Goal: Transaction & Acquisition: Purchase product/service

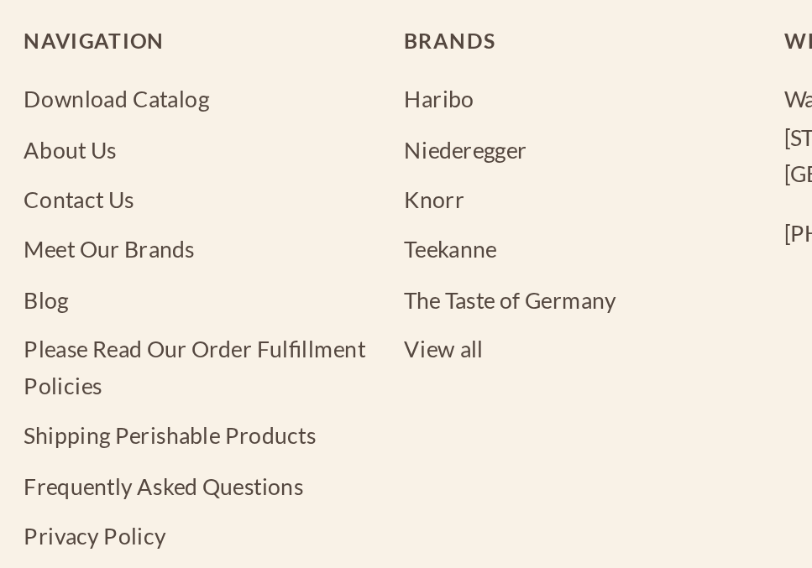
scroll to position [2892, 0]
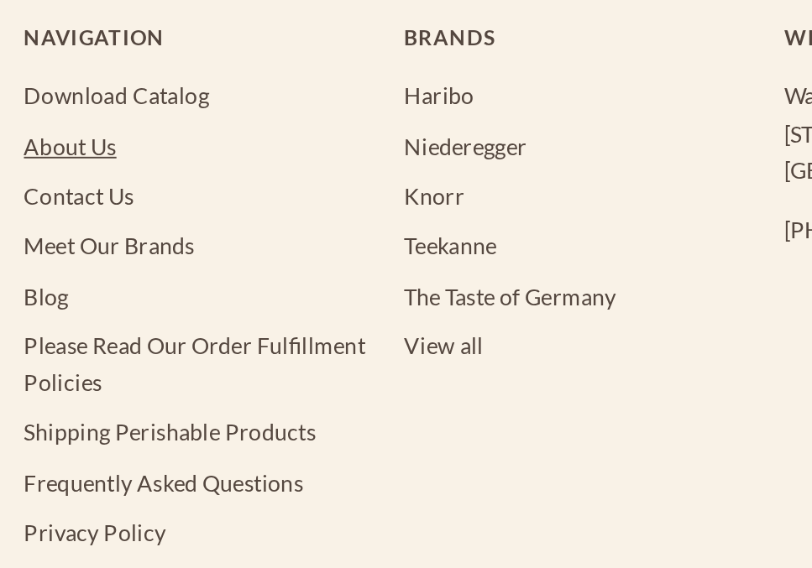
click at [45, 346] on link "About Us" at bounding box center [37, 346] width 49 height 14
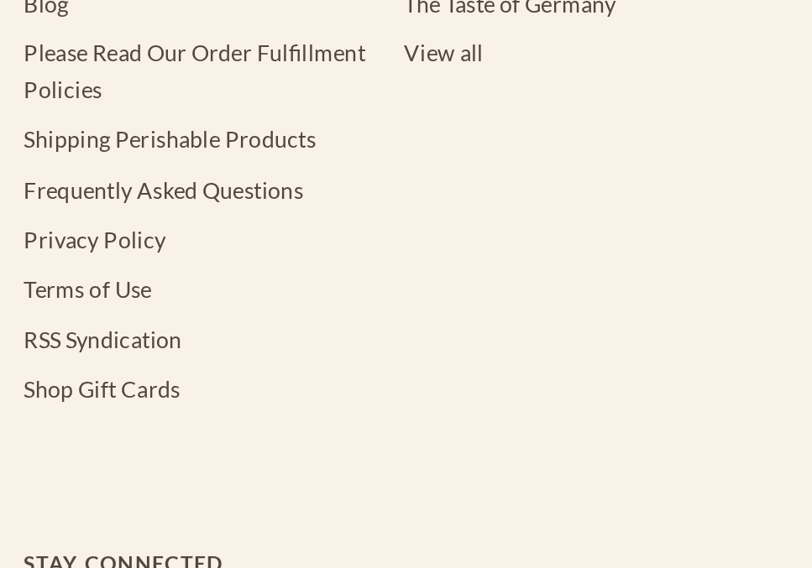
scroll to position [2892, 0]
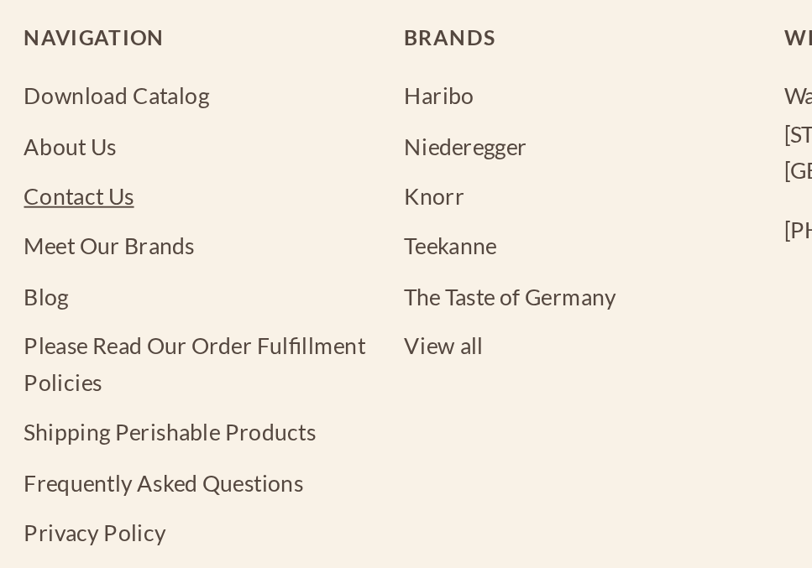
click at [58, 374] on link "Contact Us" at bounding box center [42, 372] width 58 height 14
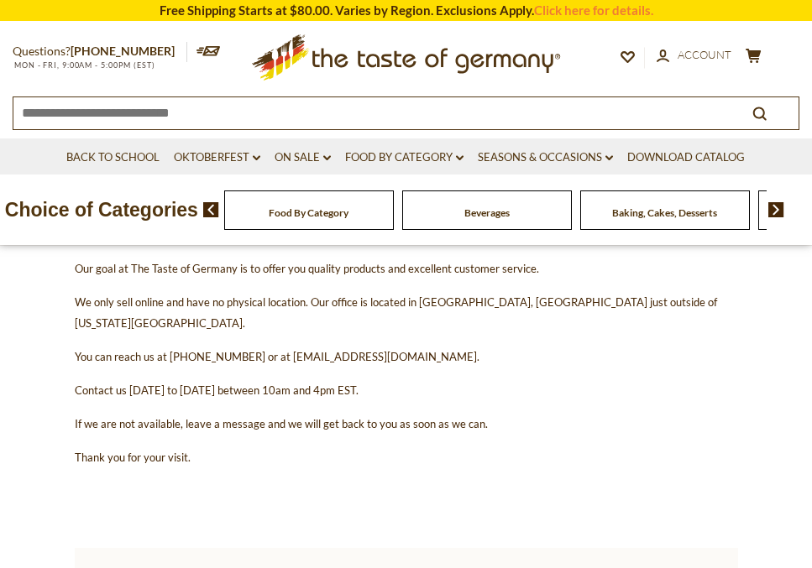
scroll to position [223, 0]
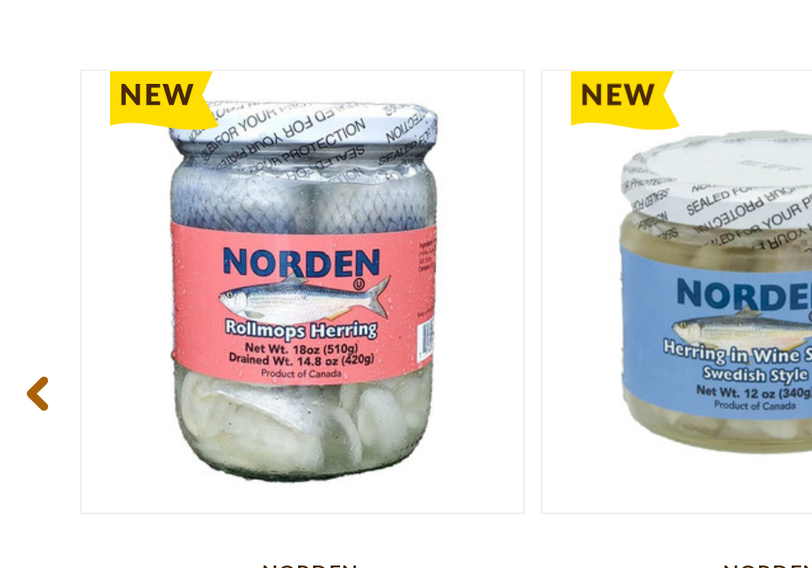
scroll to position [2073, 0]
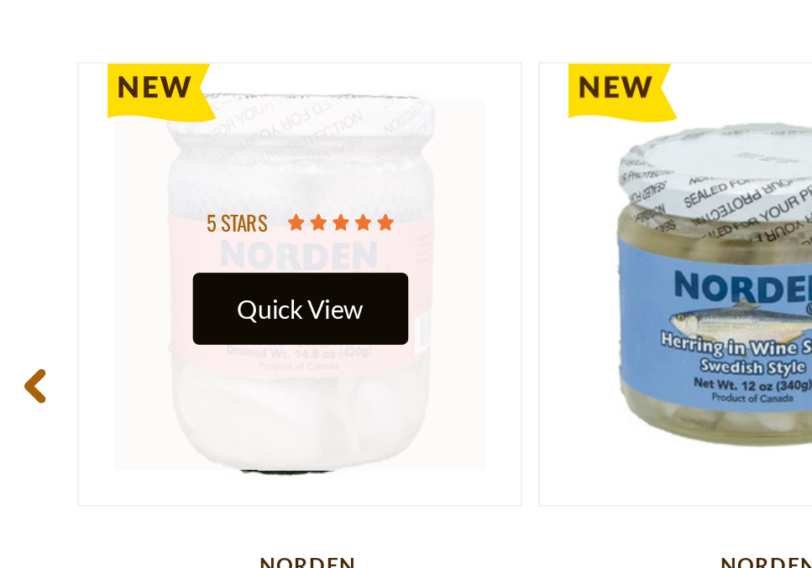
click at [137, 429] on button "Quick View" at bounding box center [158, 431] width 113 height 38
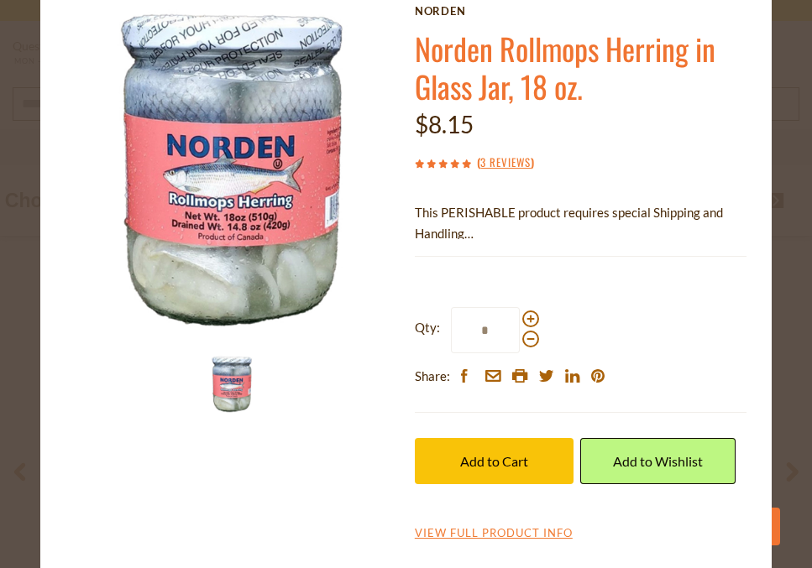
scroll to position [0, 0]
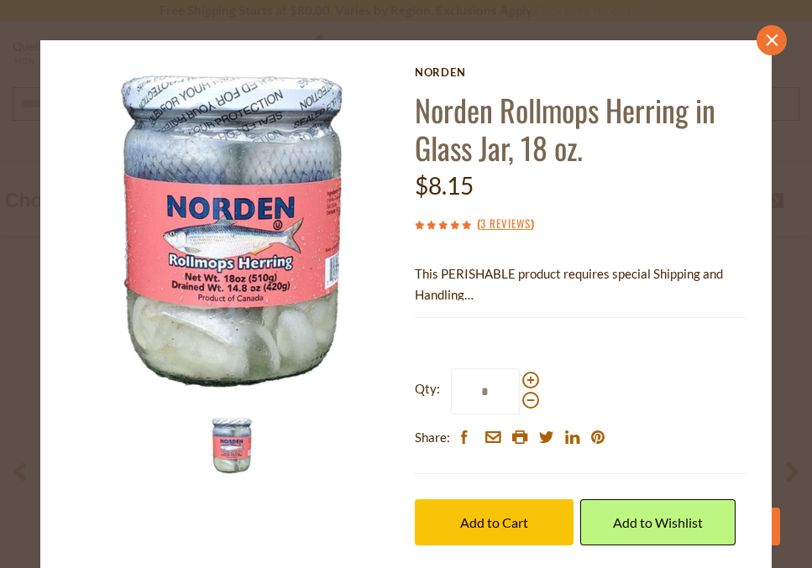
click at [771, 39] on icon at bounding box center [772, 40] width 12 height 12
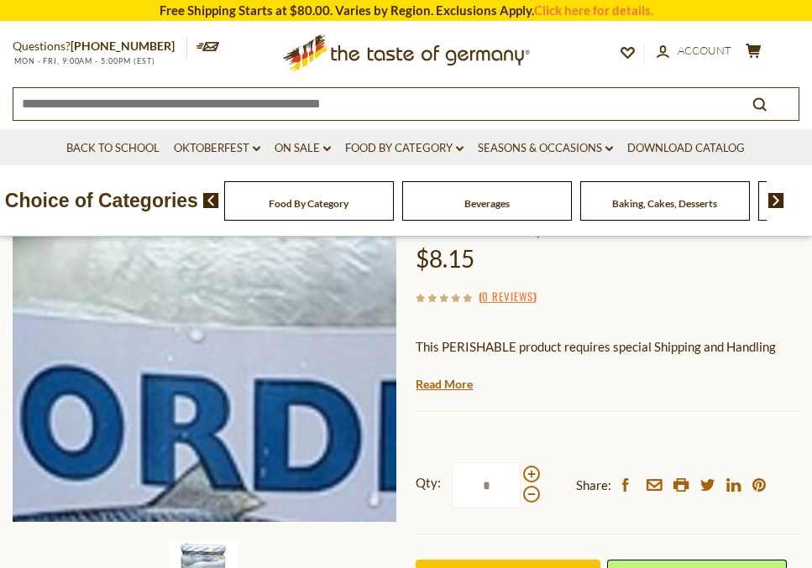
scroll to position [196, 0]
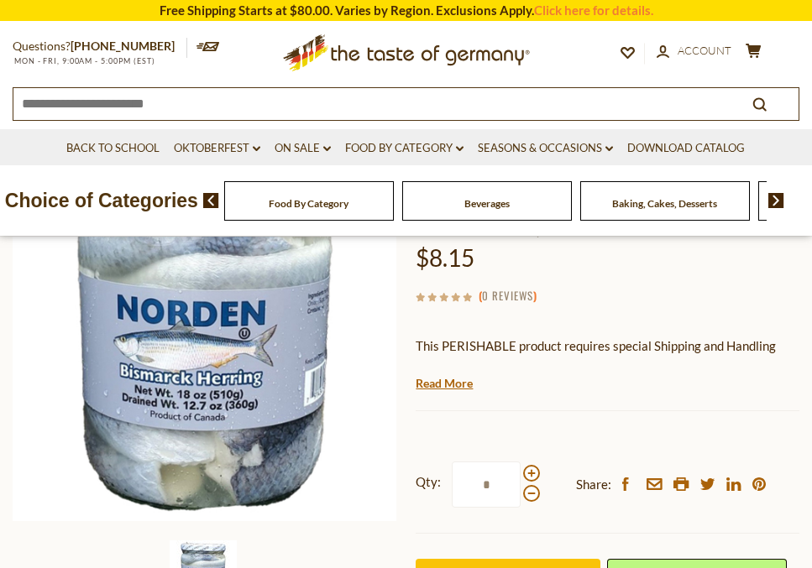
click at [518, 290] on link "0 Reviews" at bounding box center [507, 296] width 51 height 18
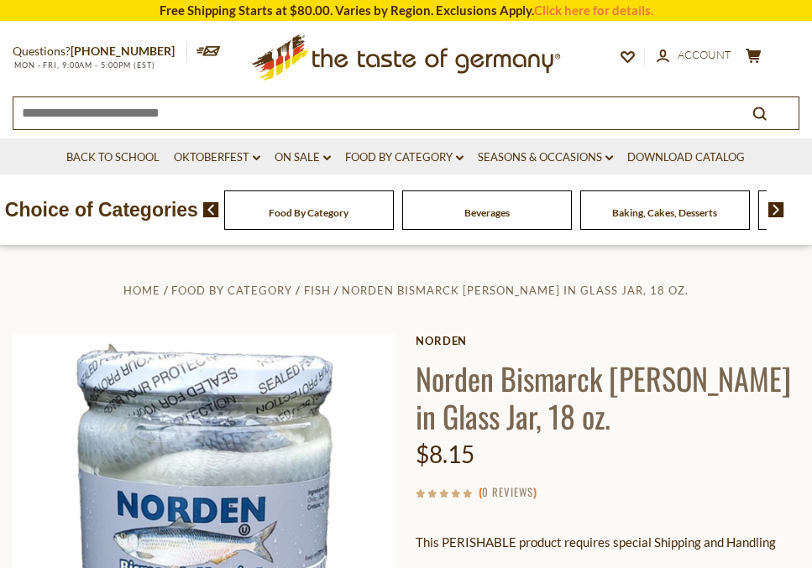
click at [505, 493] on link "0 Reviews" at bounding box center [507, 493] width 51 height 18
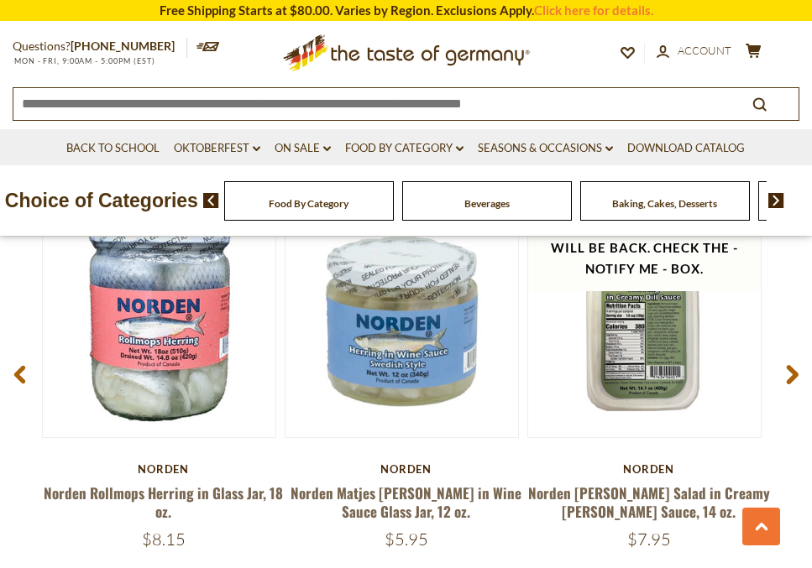
scroll to position [2192, 0]
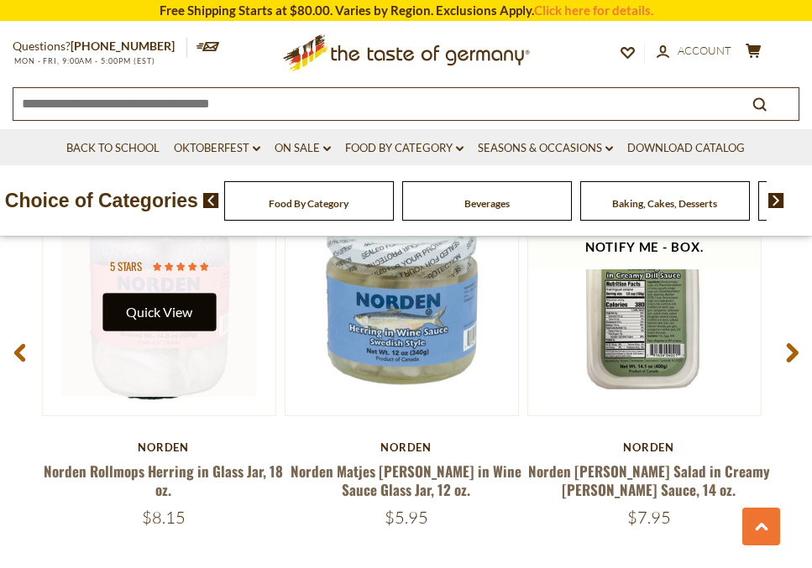
click at [175, 316] on button "Quick View" at bounding box center [158, 312] width 113 height 38
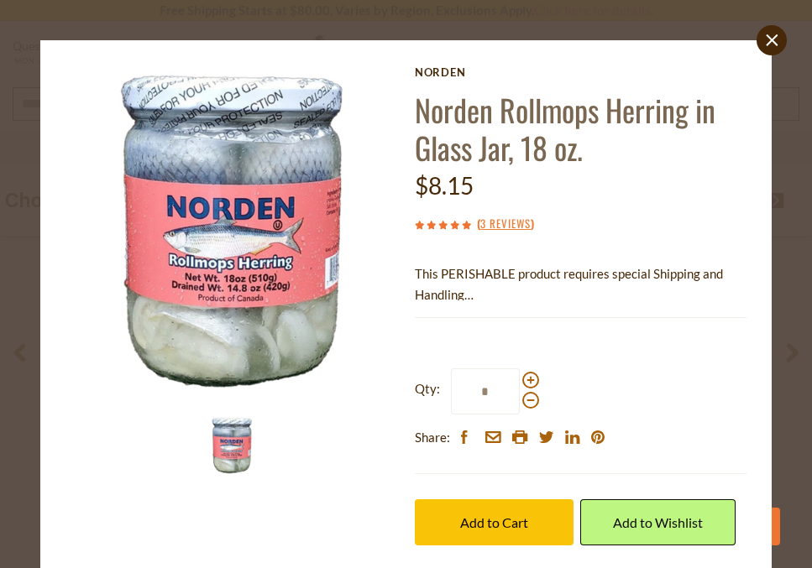
click at [235, 449] on img at bounding box center [231, 445] width 59 height 59
click at [774, 39] on icon "close" at bounding box center [771, 40] width 13 height 13
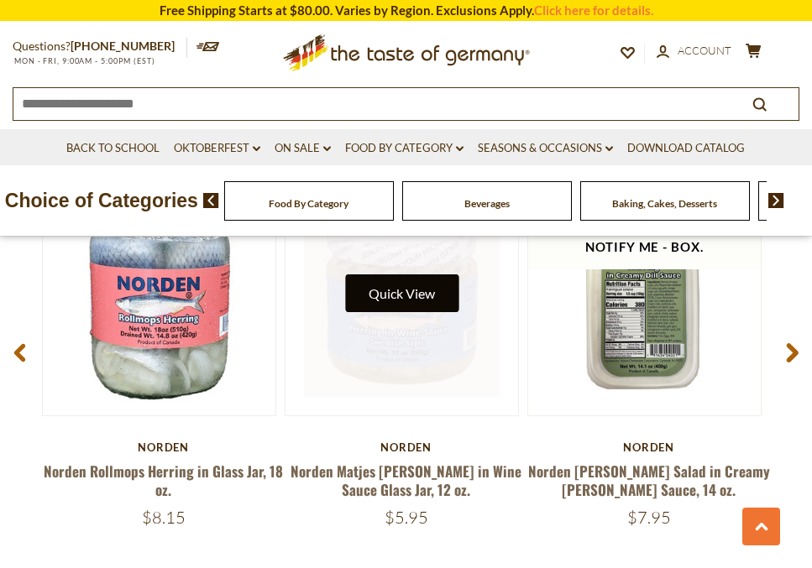
click at [426, 291] on button "Quick View" at bounding box center [401, 294] width 113 height 38
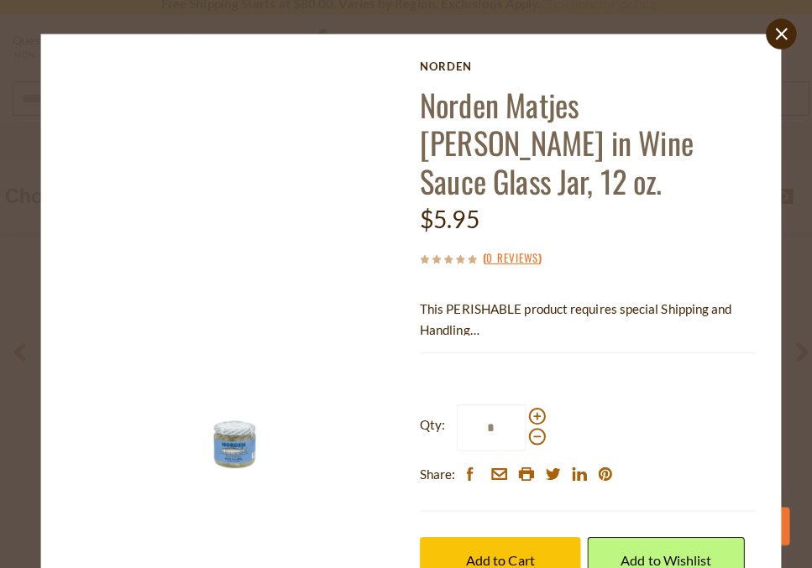
scroll to position [2190, 0]
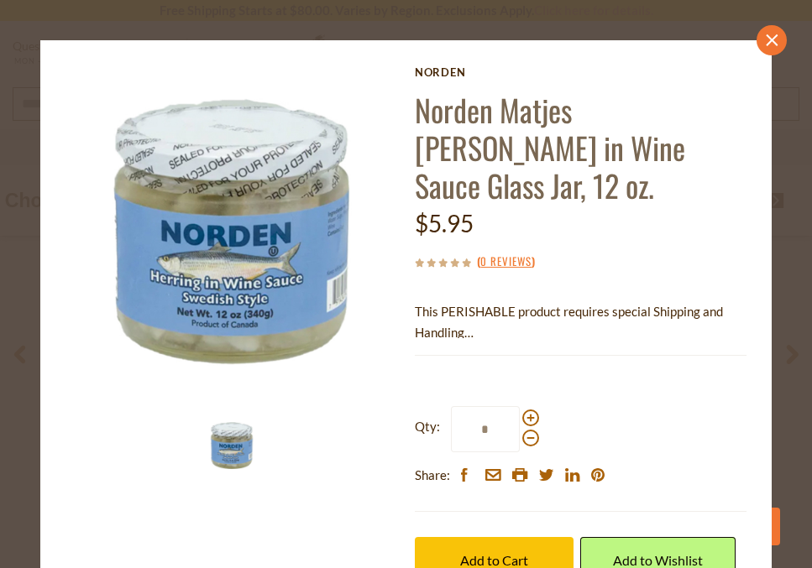
click at [770, 38] on icon at bounding box center [772, 40] width 12 height 12
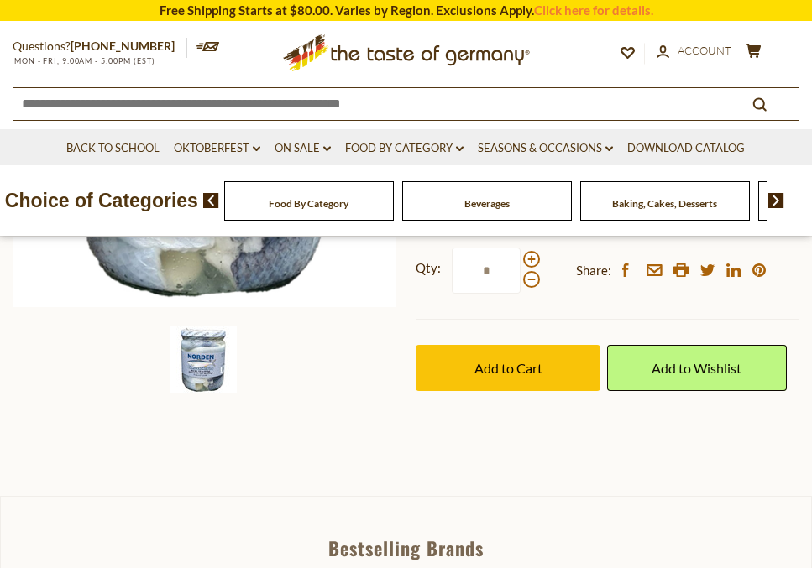
scroll to position [412, 0]
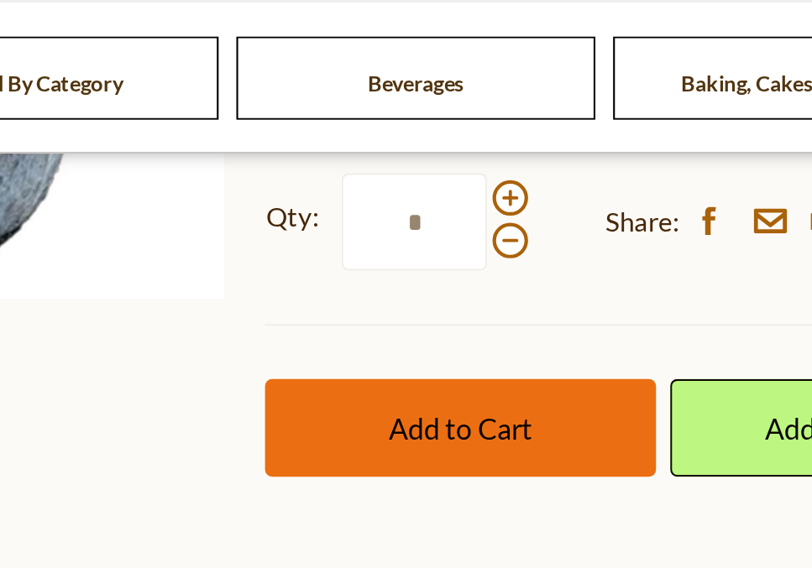
click at [502, 369] on span "Add to Cart" at bounding box center [508, 366] width 68 height 16
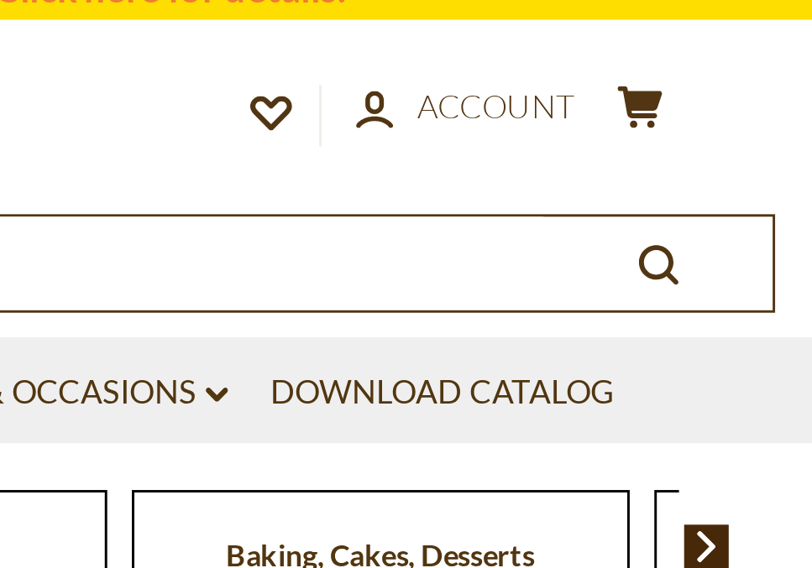
scroll to position [346, 0]
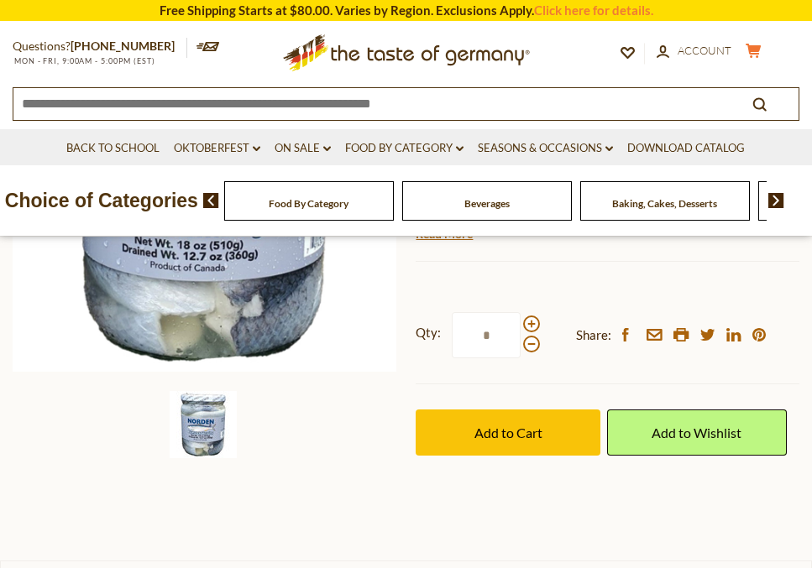
click at [756, 49] on icon at bounding box center [752, 51] width 15 height 14
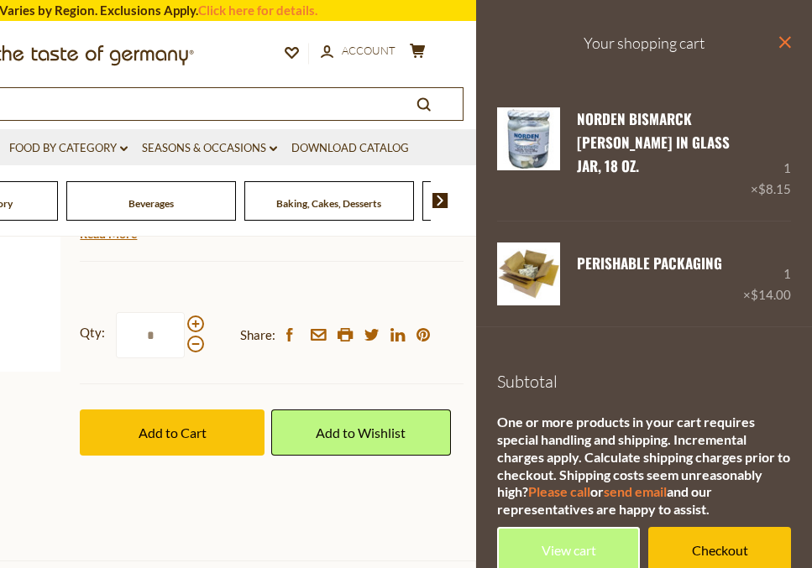
click at [782, 39] on icon at bounding box center [785, 42] width 12 height 12
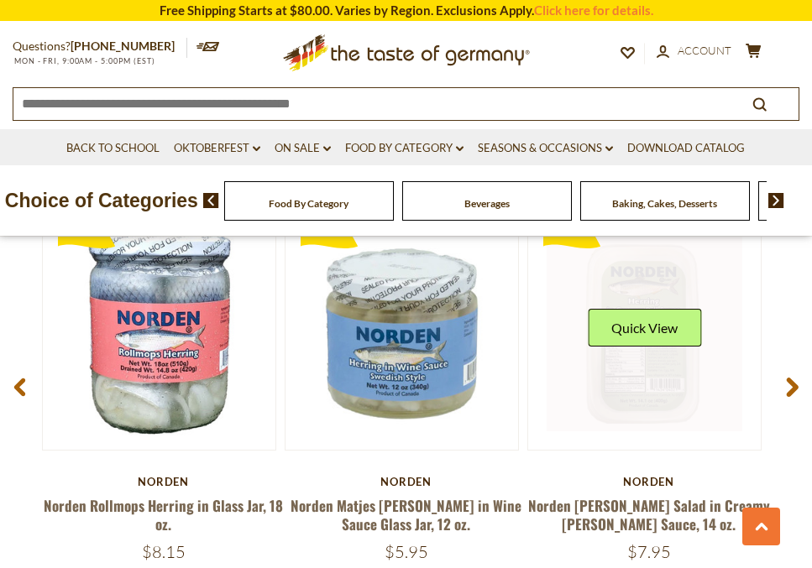
scroll to position [2165, 0]
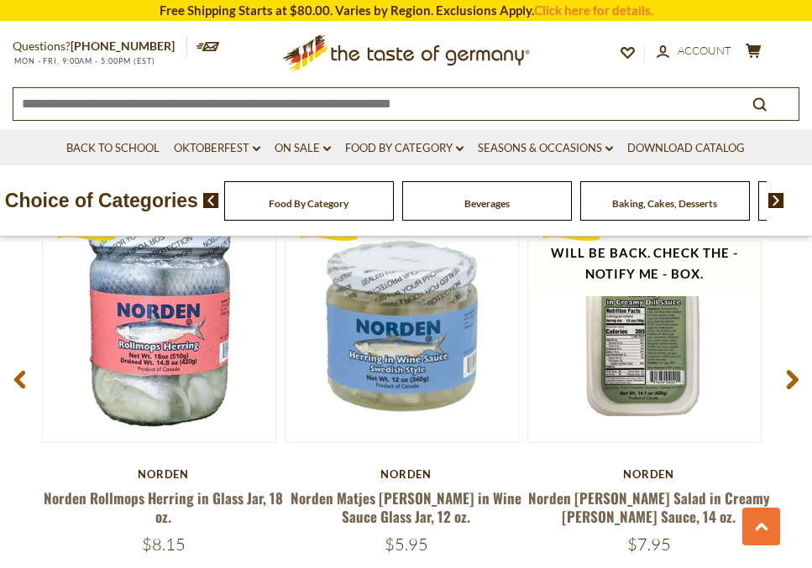
click at [793, 376] on use at bounding box center [793, 379] width 12 height 19
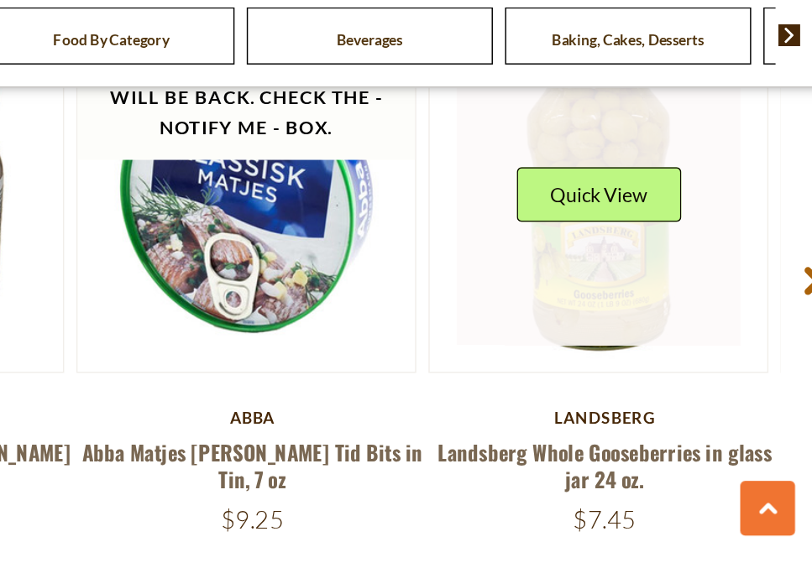
scroll to position [2178, 0]
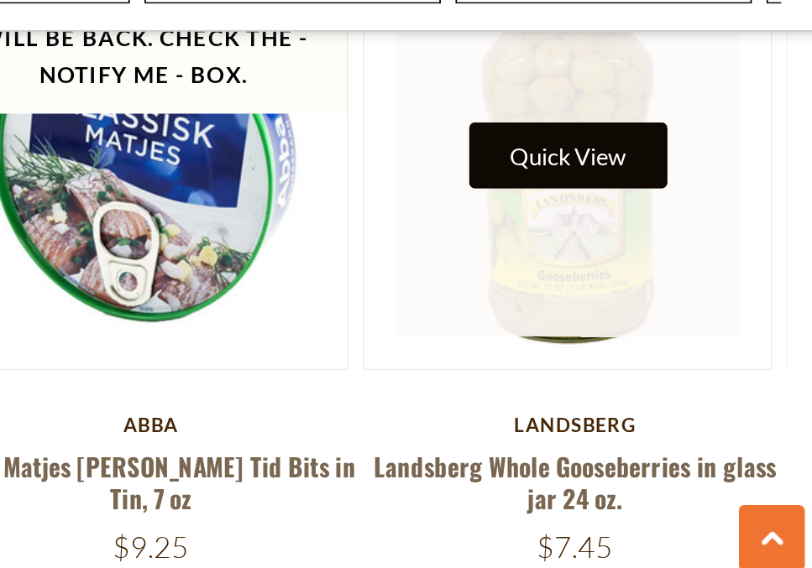
click at [677, 311] on button "Quick View" at bounding box center [644, 308] width 113 height 38
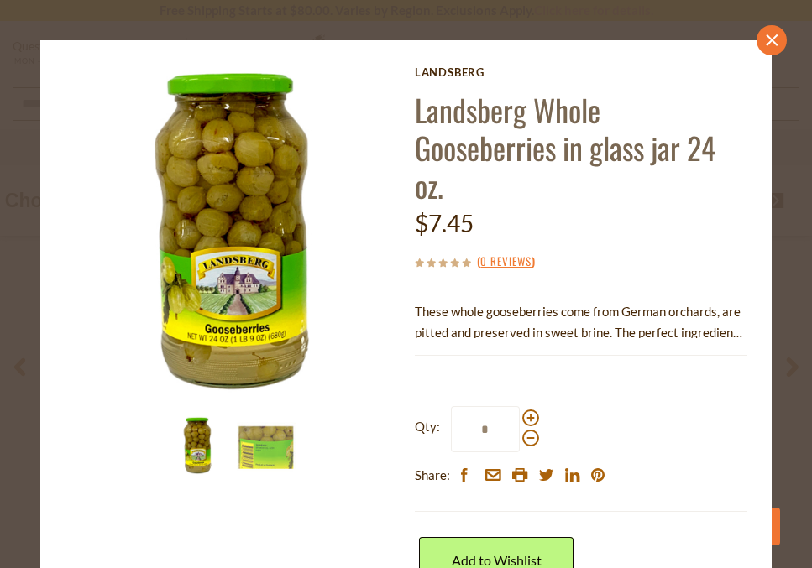
click at [774, 39] on icon "close" at bounding box center [771, 40] width 13 height 13
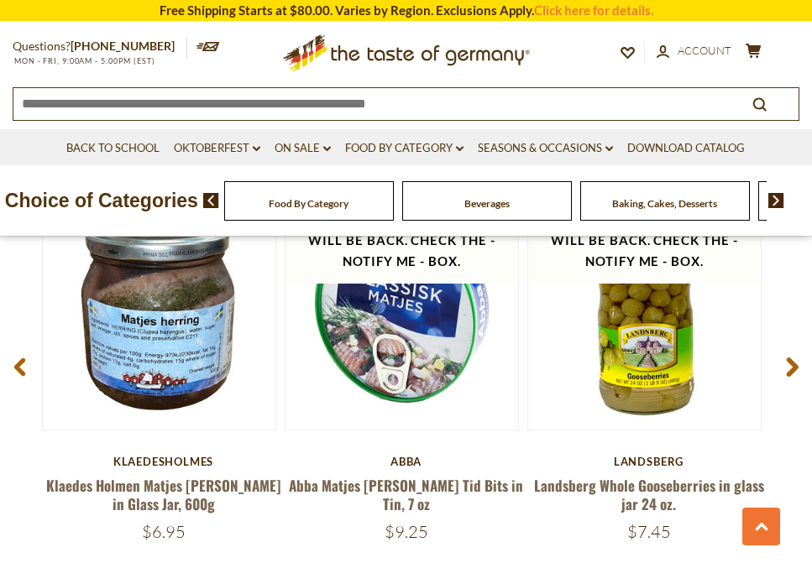
click at [793, 365] on use at bounding box center [793, 367] width 12 height 19
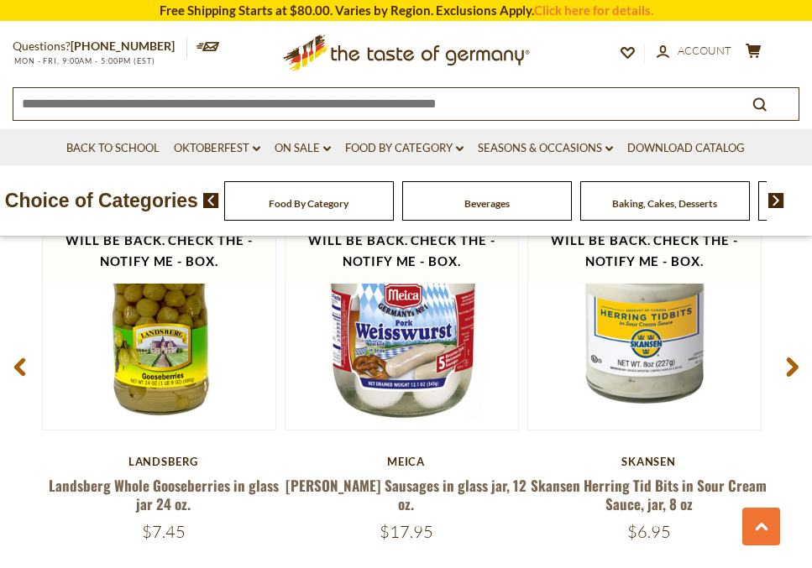
click at [793, 365] on use at bounding box center [793, 367] width 12 height 19
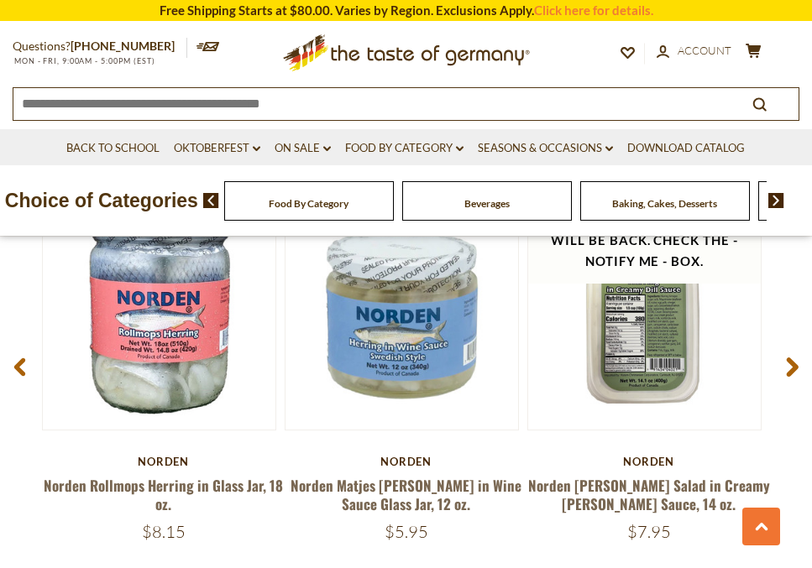
click at [793, 365] on use at bounding box center [793, 367] width 12 height 19
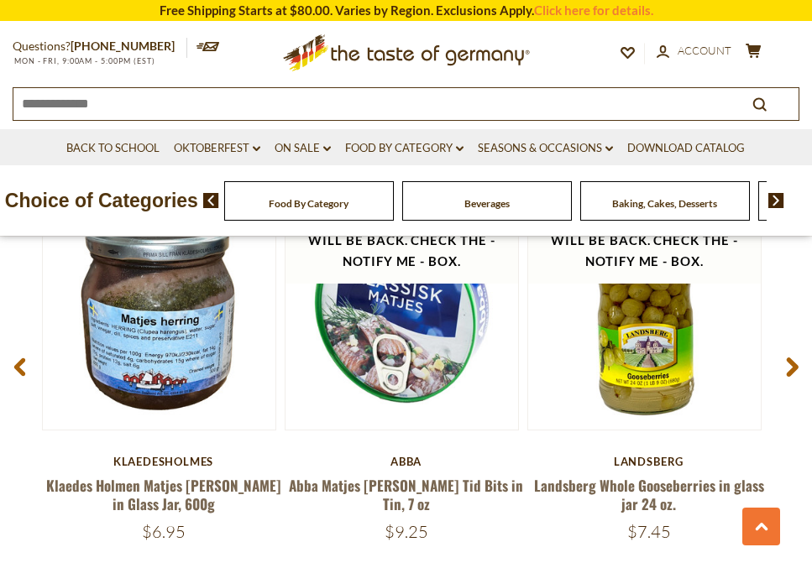
click at [787, 368] on icon at bounding box center [792, 367] width 13 height 20
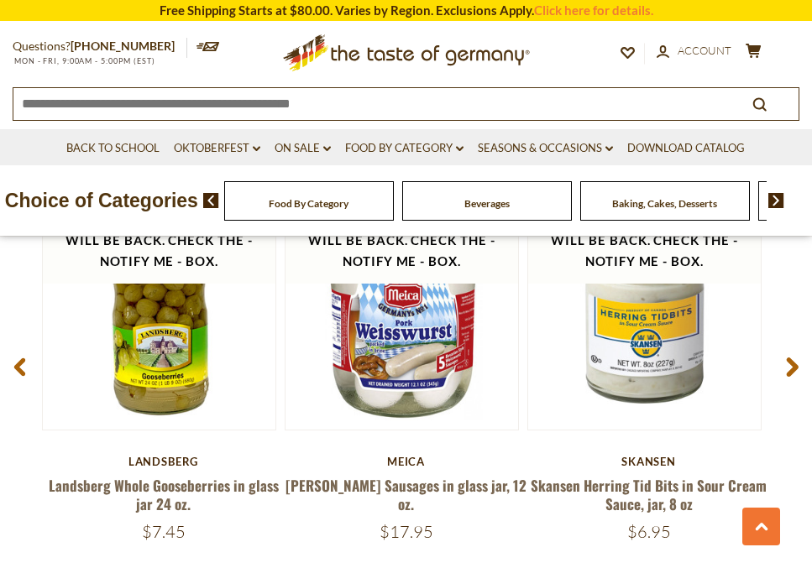
click at [787, 368] on icon at bounding box center [792, 367] width 13 height 20
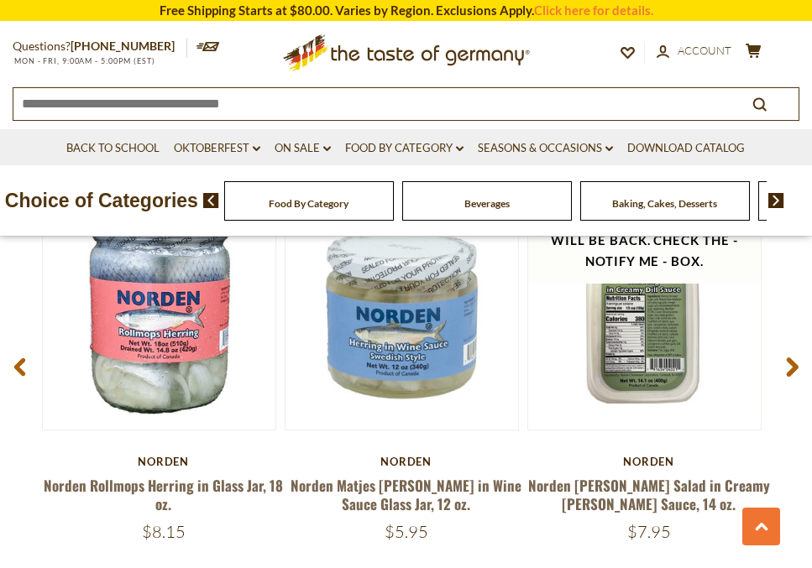
click at [788, 368] on icon at bounding box center [792, 367] width 13 height 20
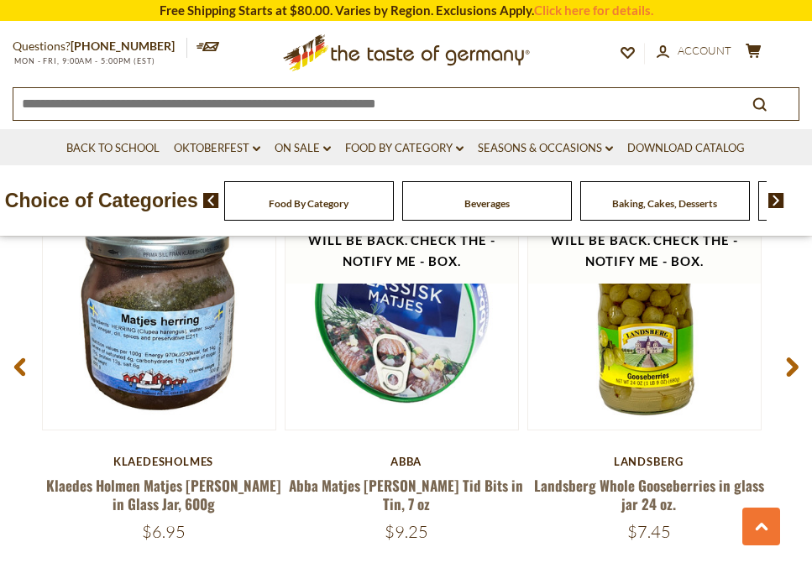
click at [794, 365] on use at bounding box center [793, 367] width 12 height 19
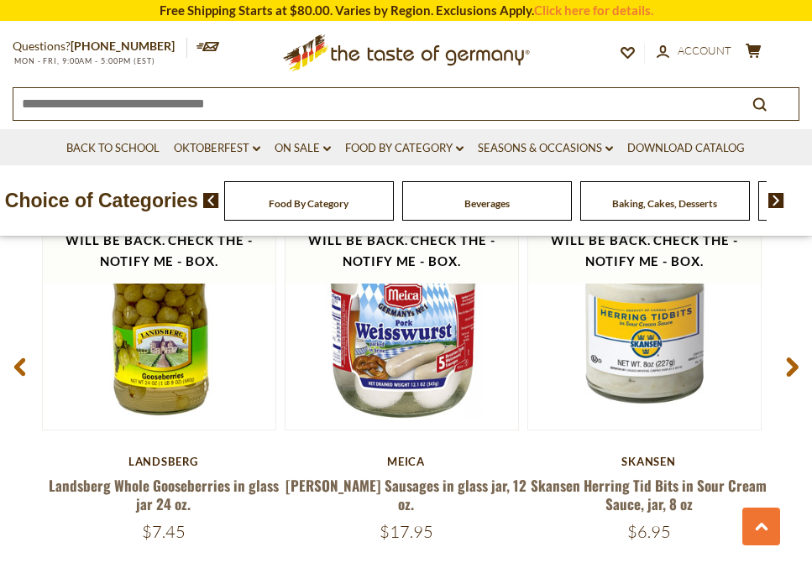
click at [793, 362] on use at bounding box center [793, 367] width 12 height 19
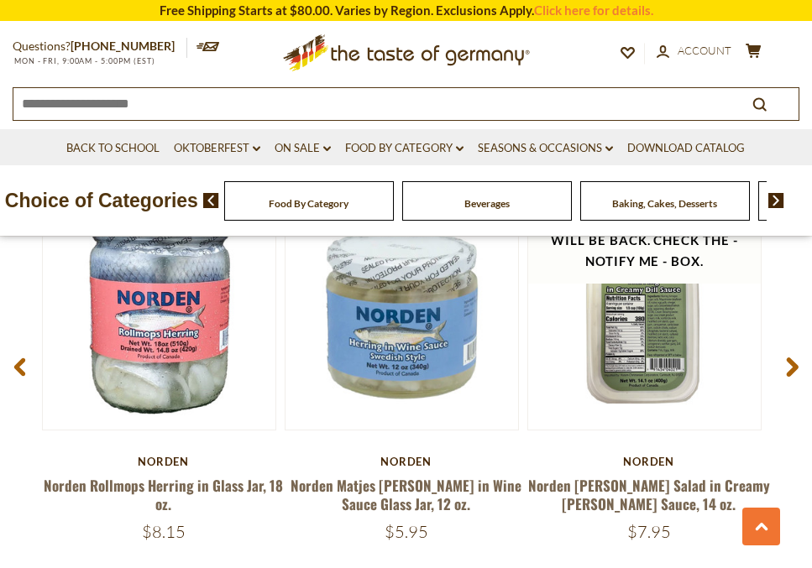
click at [793, 361] on use at bounding box center [793, 367] width 12 height 19
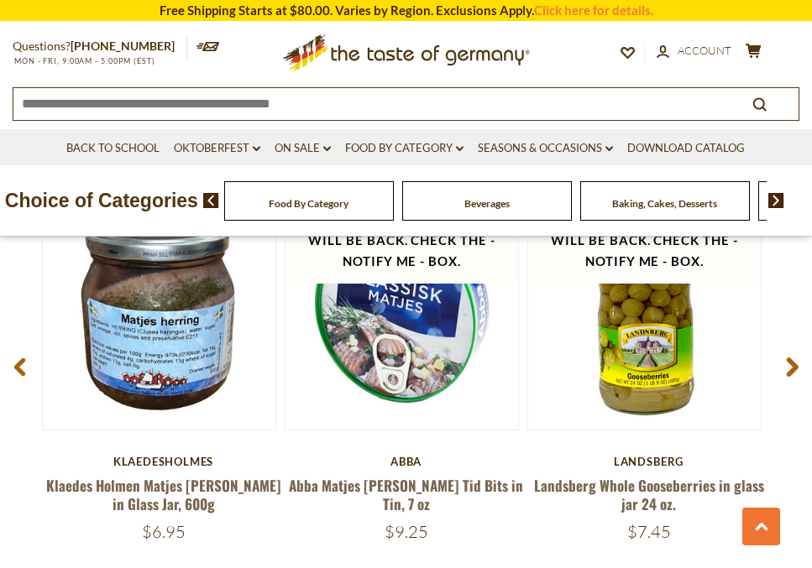
click at [793, 361] on use at bounding box center [793, 367] width 12 height 19
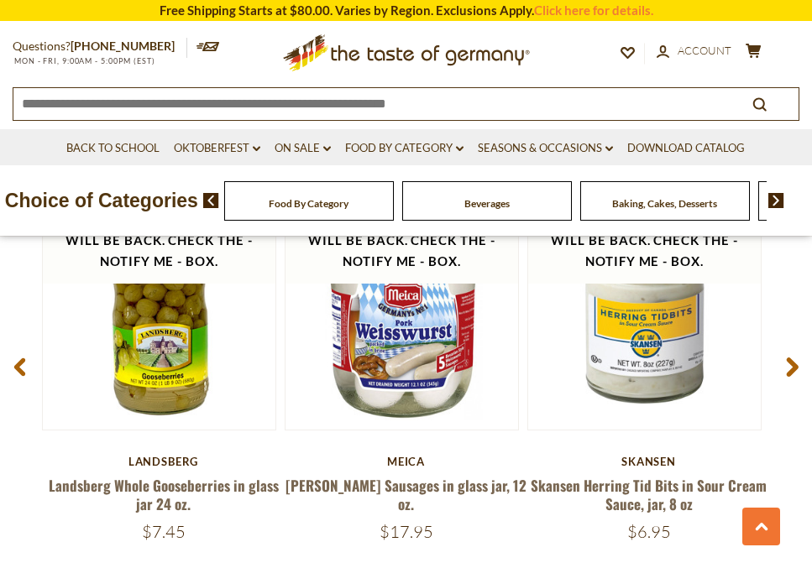
click at [792, 363] on use at bounding box center [793, 367] width 12 height 19
